Goal: Check status: Check status

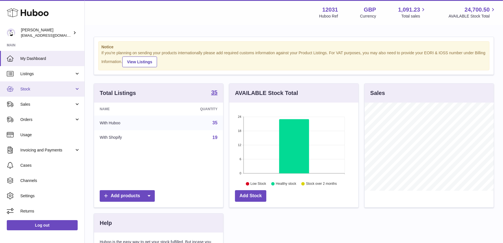
scroll to position [88, 129]
click at [50, 90] on span "Stock" at bounding box center [47, 89] width 54 height 5
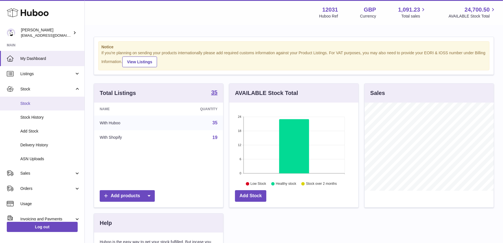
click at [44, 104] on span "Stock" at bounding box center [50, 103] width 60 height 5
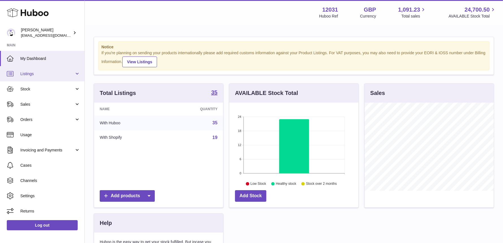
scroll to position [88, 129]
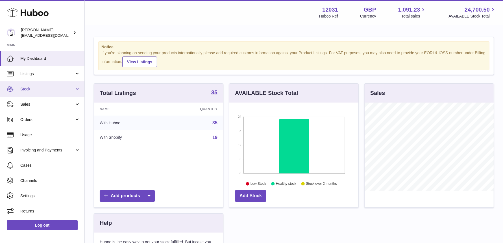
click at [25, 91] on span "Stock" at bounding box center [47, 89] width 54 height 5
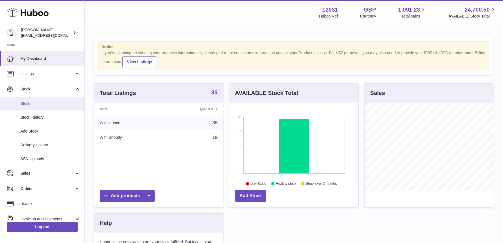
click at [35, 103] on span "Stock" at bounding box center [50, 103] width 60 height 5
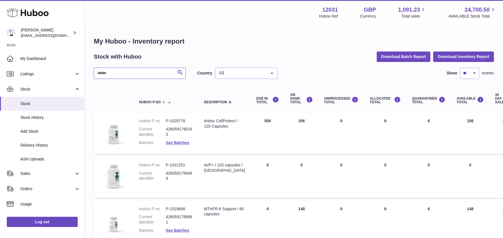
click at [161, 76] on input "text" at bounding box center [140, 73] width 92 height 11
type input "****"
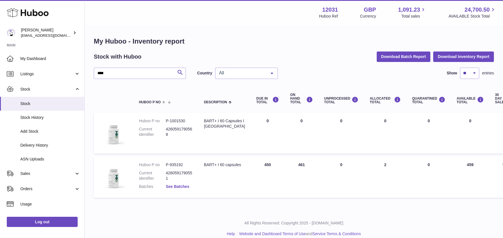
click at [183, 187] on link "See Batches" at bounding box center [177, 186] width 23 height 5
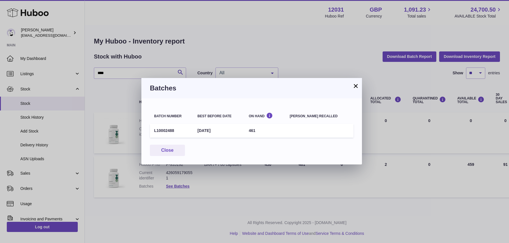
click at [356, 85] on button "×" at bounding box center [355, 86] width 7 height 7
